Goal: Register for event/course

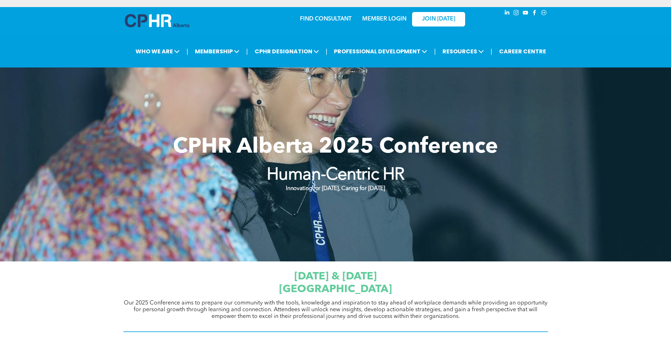
click at [374, 176] on strong "Human-Centric HR" at bounding box center [336, 175] width 138 height 17
click at [368, 282] on span "[DATE] & [DATE]" at bounding box center [335, 276] width 82 height 11
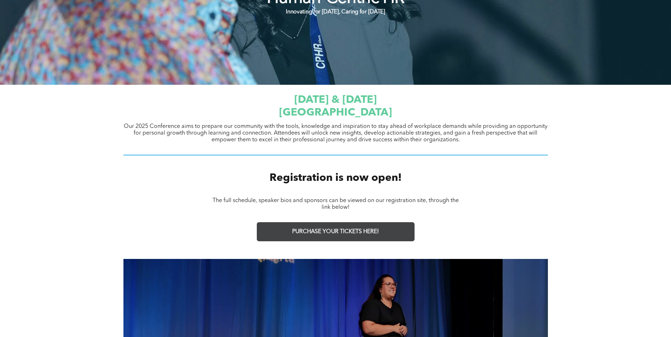
click at [355, 237] on link "PURCHASE YOUR TICKETS HERE!" at bounding box center [336, 231] width 158 height 19
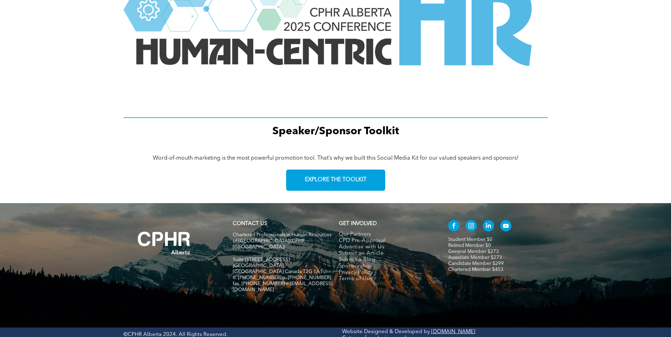
scroll to position [964, 0]
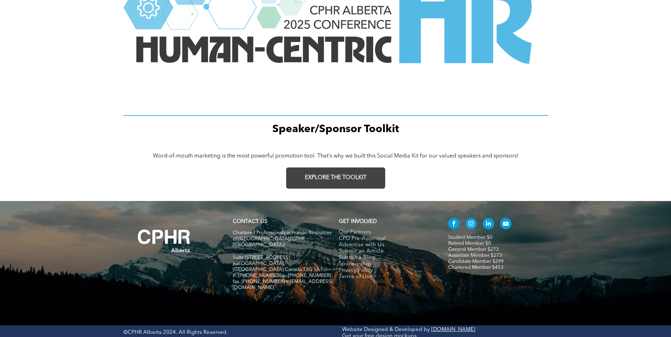
click at [368, 180] on link "EXPLORE THE TOOLKIT" at bounding box center [335, 178] width 99 height 21
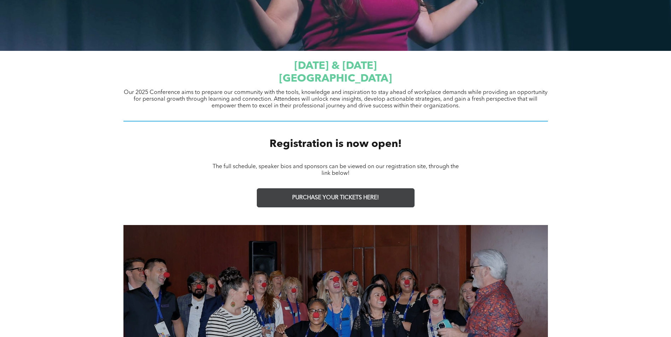
scroll to position [247, 0]
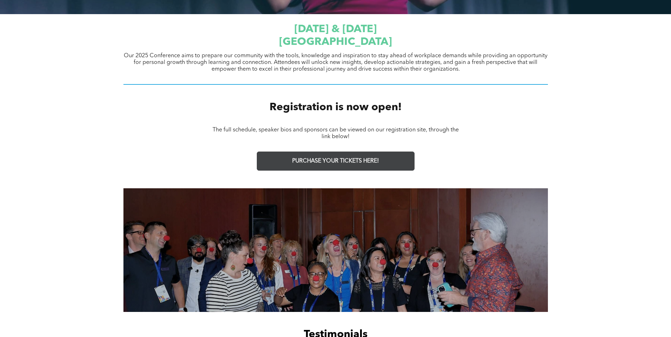
click at [348, 163] on span "PURCHASE YOUR TICKETS HERE!" at bounding box center [335, 161] width 87 height 7
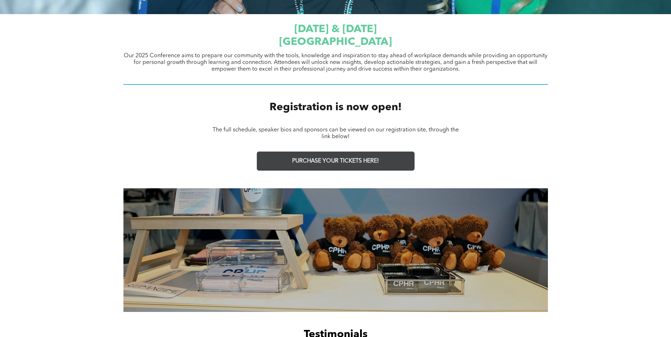
click at [318, 164] on span "PURCHASE YOUR TICKETS HERE!" at bounding box center [335, 161] width 87 height 7
